Goal: Task Accomplishment & Management: Complete application form

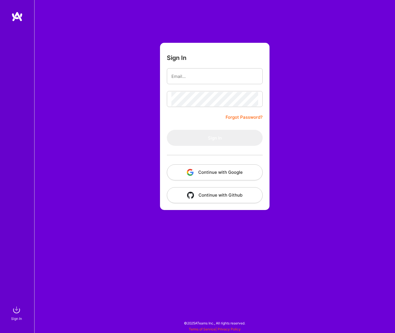
click at [251, 176] on button "Continue with Google" at bounding box center [215, 172] width 96 height 16
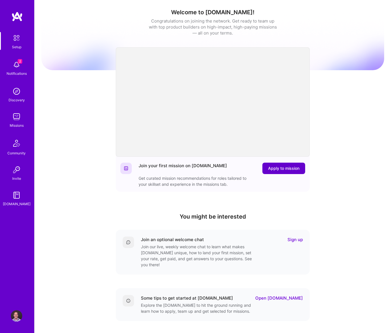
click at [285, 169] on span "Apply to mission" at bounding box center [283, 168] width 31 height 6
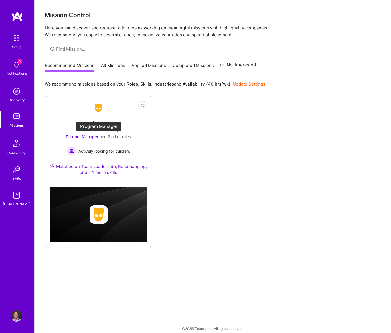
click at [85, 138] on span "Product Manager" at bounding box center [82, 136] width 32 height 5
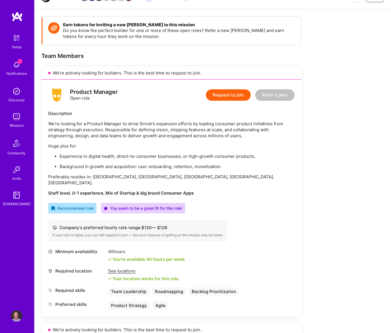
scroll to position [67, 0]
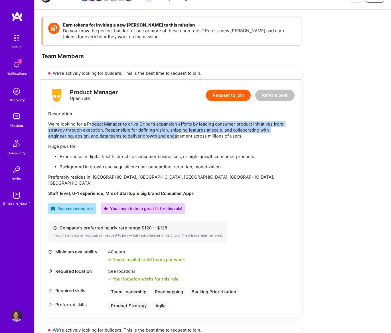
drag, startPoint x: 91, startPoint y: 126, endPoint x: 176, endPoint y: 133, distance: 85.7
click at [176, 133] on p "We're looking for a Product Manager to drive Grindr’s expansion efforts by lead…" at bounding box center [171, 130] width 246 height 18
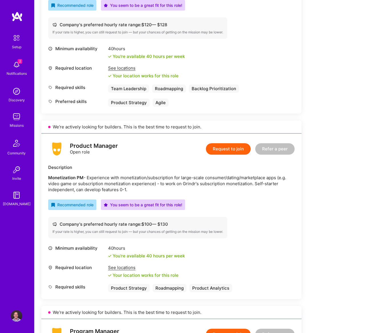
scroll to position [269, 0]
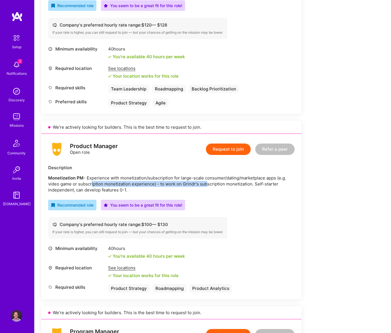
drag, startPoint x: 90, startPoint y: 179, endPoint x: 204, endPoint y: 179, distance: 114.3
click at [204, 179] on p "Monetization PM - Experience with monetization/subscription for large-scale con…" at bounding box center [171, 184] width 246 height 18
click at [220, 178] on p "Monetization PM - Experience with monetization/subscription for large-scale con…" at bounding box center [171, 184] width 246 height 18
click at [238, 144] on button "Request to join" at bounding box center [228, 148] width 45 height 11
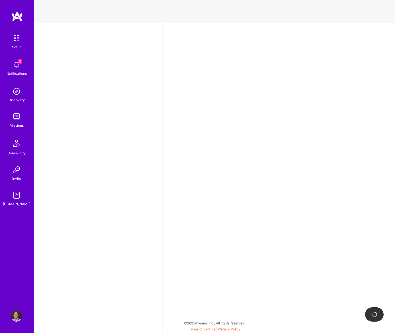
select select "US"
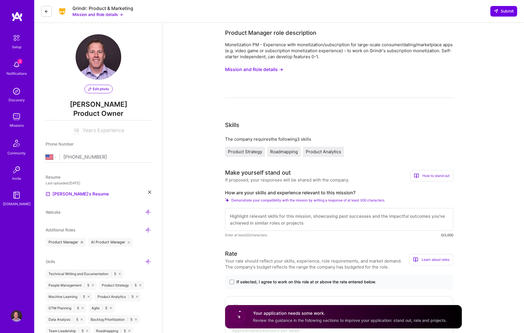
click at [17, 113] on img at bounding box center [16, 116] width 11 height 11
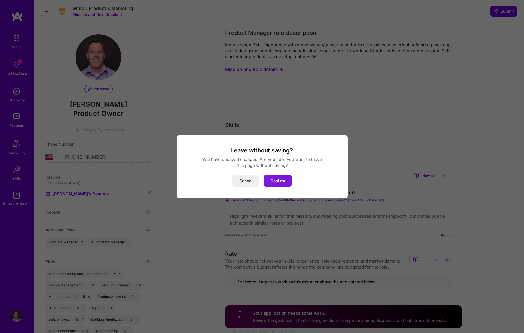
click at [280, 181] on button "Confirm" at bounding box center [277, 180] width 28 height 11
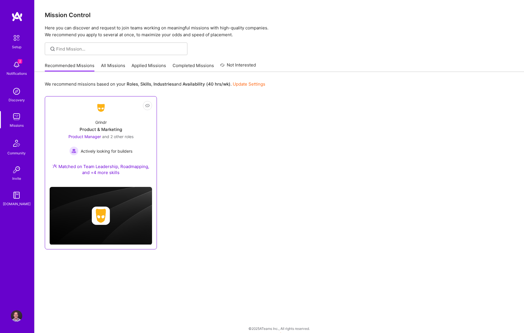
click at [111, 123] on div "Grindr Product & Marketing Product Manager and 2 other roles Actively looking f…" at bounding box center [101, 149] width 102 height 68
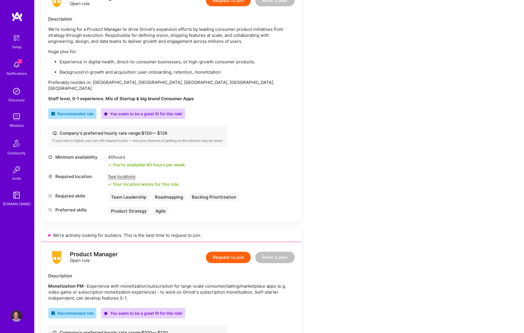
scroll to position [172, 0]
